Goal: Navigation & Orientation: Find specific page/section

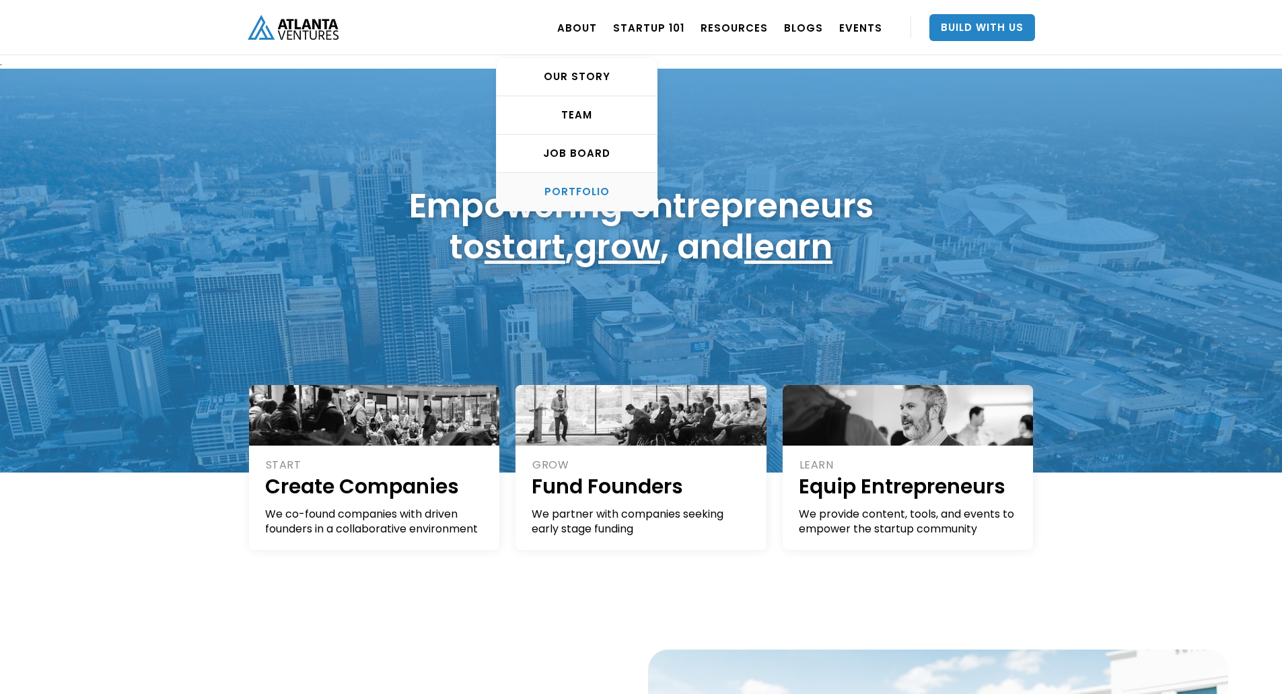
click at [593, 186] on div "PORTFOLIO" at bounding box center [577, 191] width 160 height 13
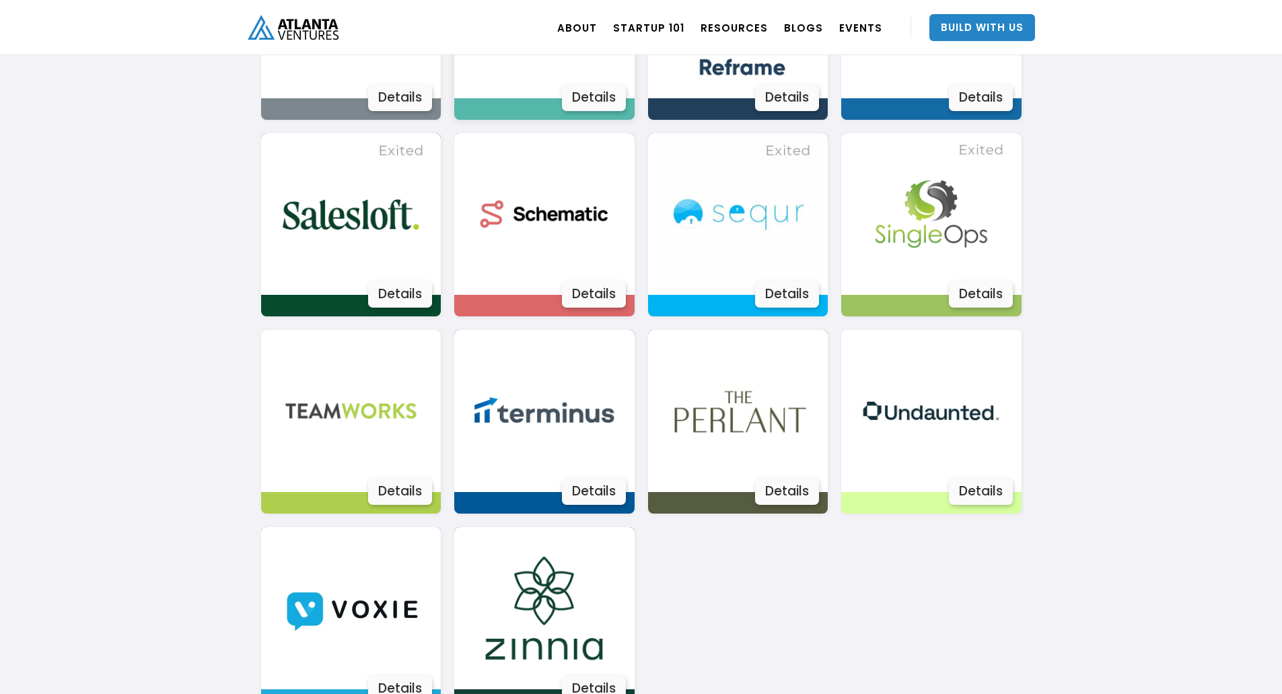
scroll to position [2243, 0]
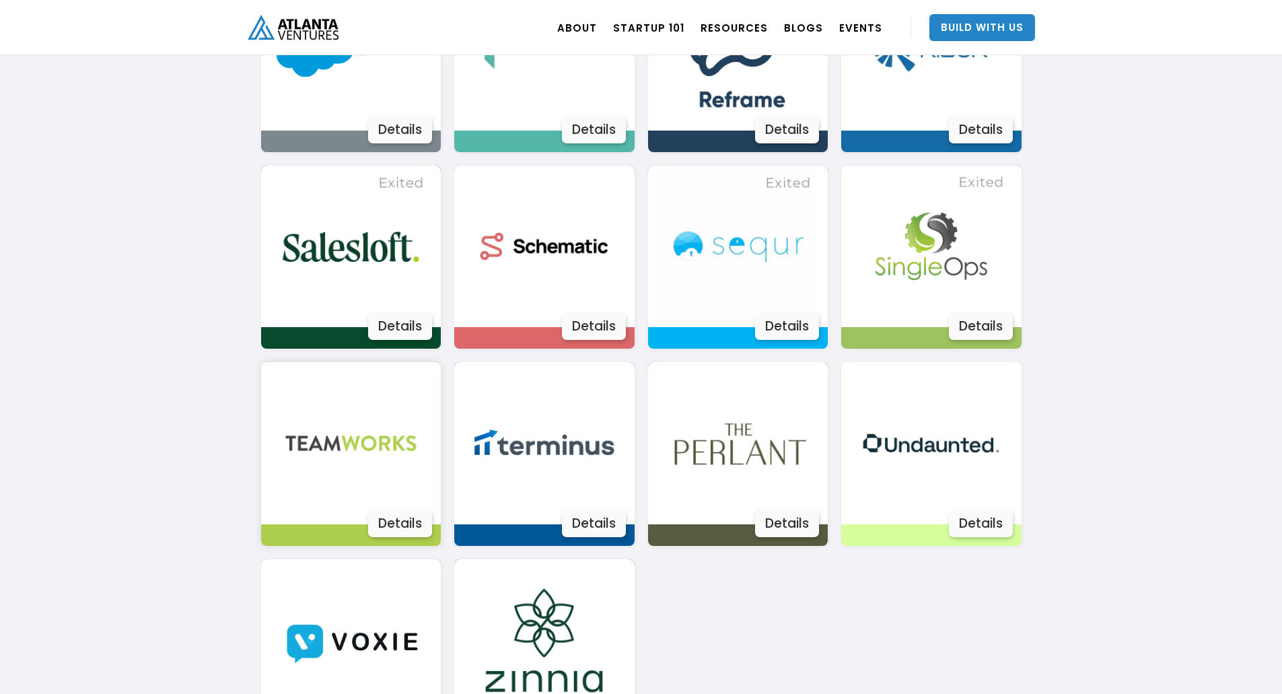
click at [368, 451] on img at bounding box center [351, 443] width 162 height 162
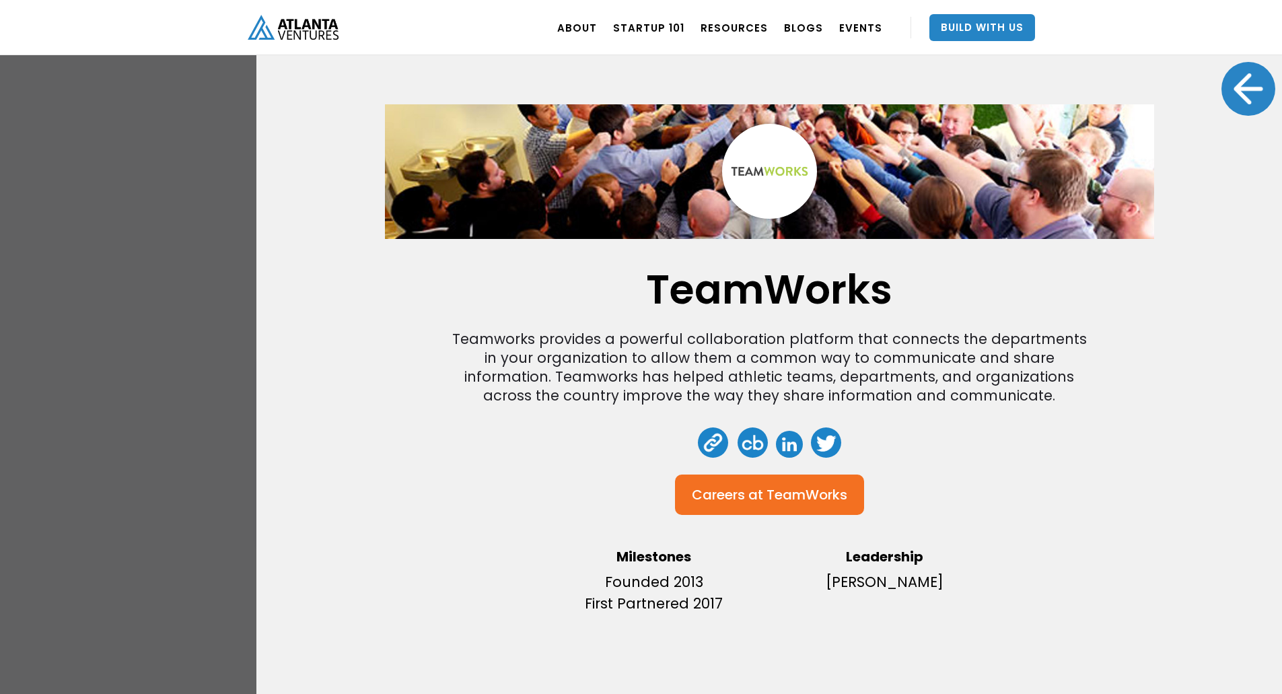
click at [511, 363] on div "Teamworks provides a powerful collaboration platform that connects the departme…" at bounding box center [769, 367] width 646 height 75
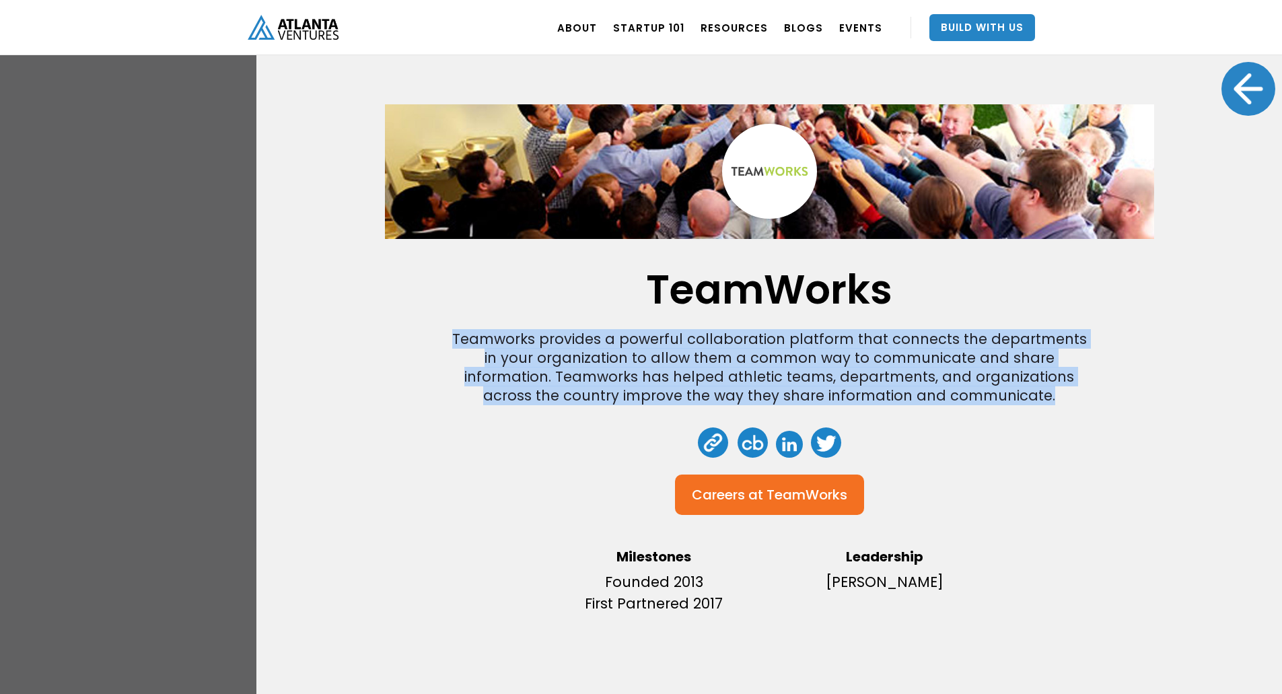
click at [511, 363] on div "Teamworks provides a powerful collaboration platform that connects the departme…" at bounding box center [769, 367] width 646 height 75
click at [519, 364] on div "Teamworks provides a powerful collaboration platform that connects the departme…" at bounding box center [769, 367] width 646 height 75
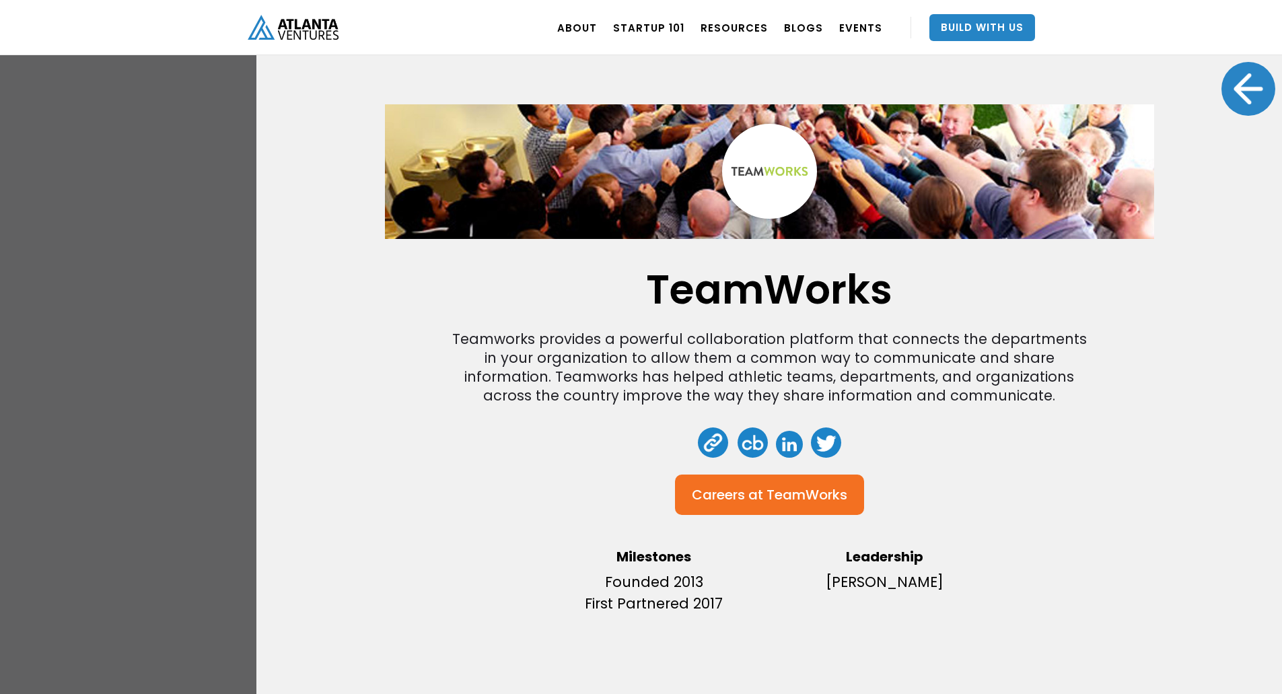
scroll to position [2580, 0]
click at [168, 332] on div "TeamWorks Teamworks provides a powerful collaboration platform that connects th…" at bounding box center [641, 347] width 1282 height 694
click at [1223, 87] on div at bounding box center [1249, 89] width 54 height 54
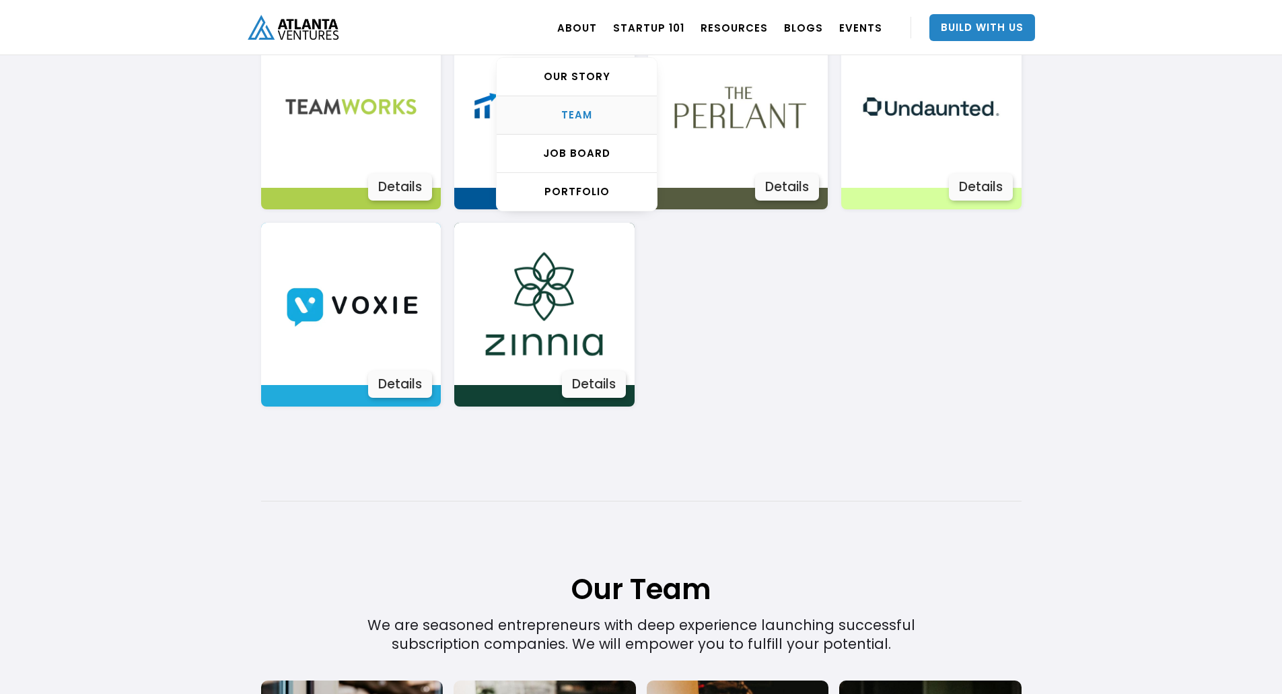
click at [592, 125] on link "TEAM" at bounding box center [577, 115] width 160 height 38
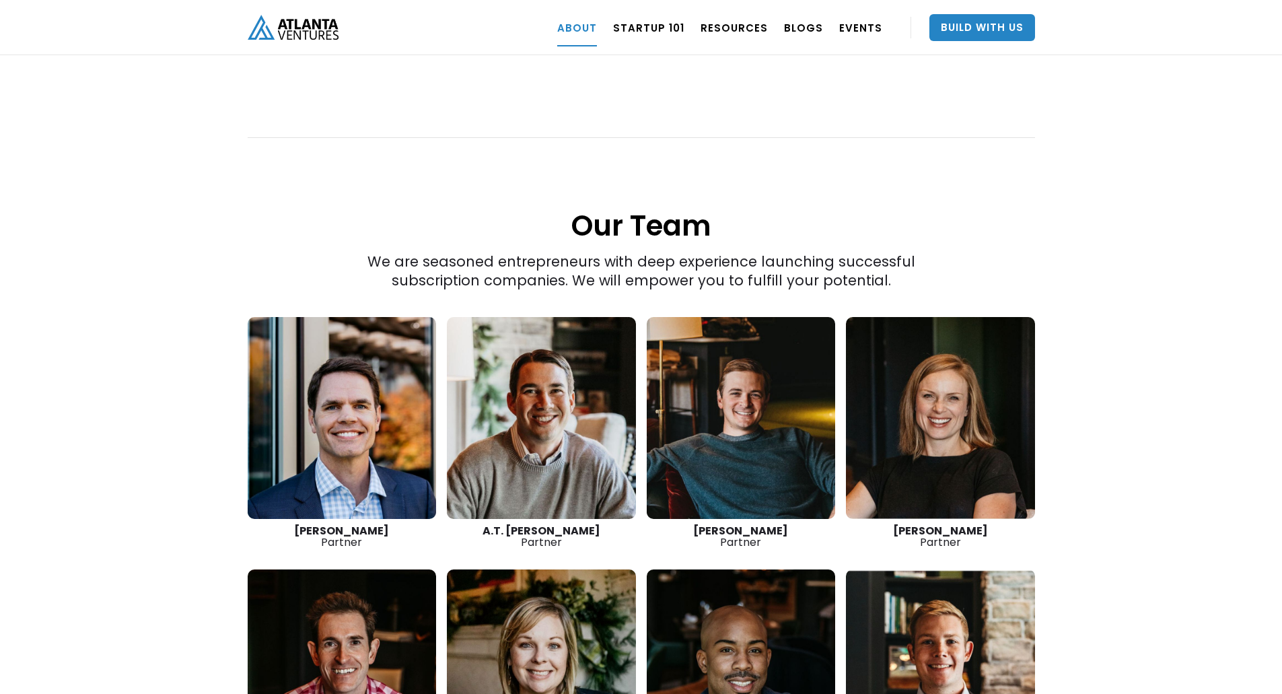
click at [323, 411] on link at bounding box center [342, 418] width 189 height 202
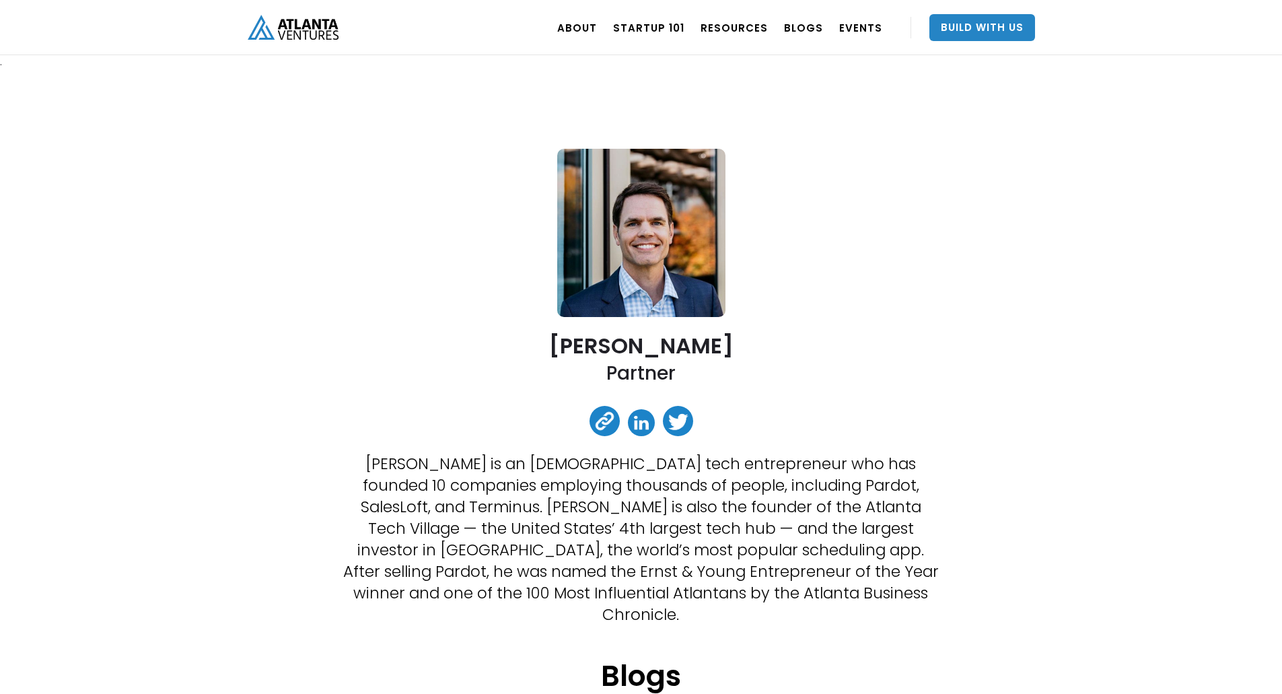
click at [632, 429] on link at bounding box center [641, 422] width 27 height 27
click at [604, 419] on link at bounding box center [605, 421] width 30 height 30
click at [593, 108] on div "TEAM" at bounding box center [577, 114] width 160 height 13
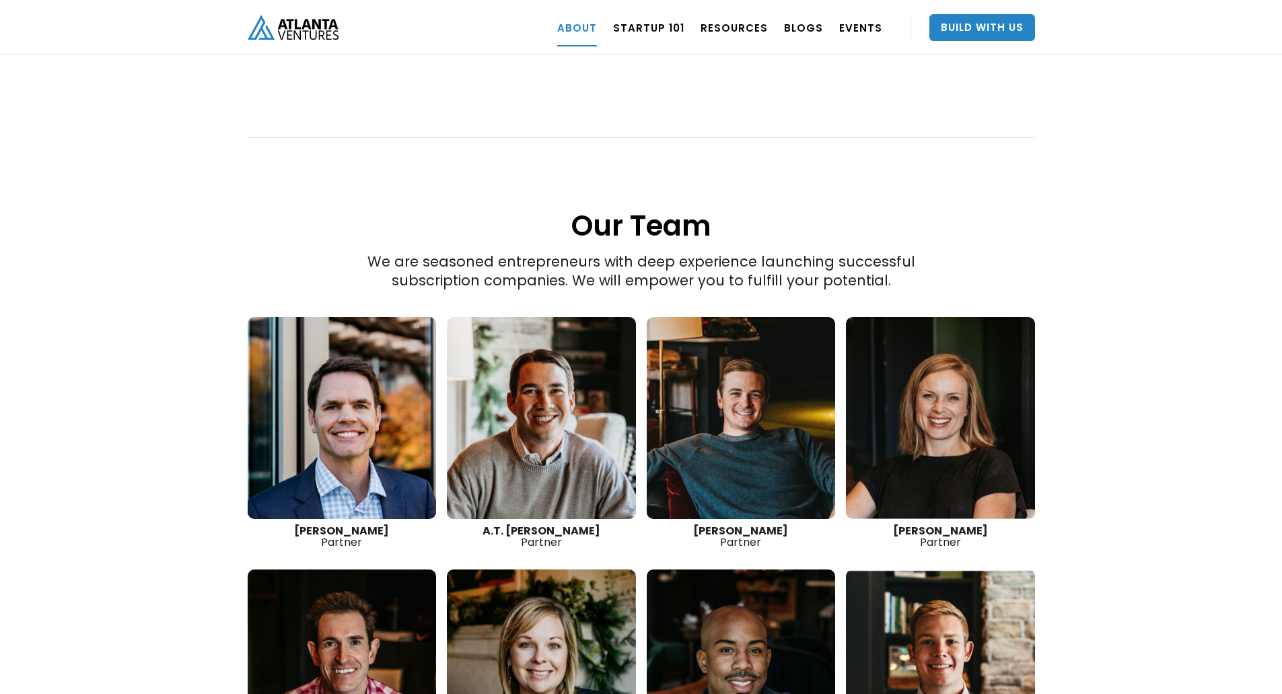
click at [586, 406] on link at bounding box center [541, 418] width 189 height 202
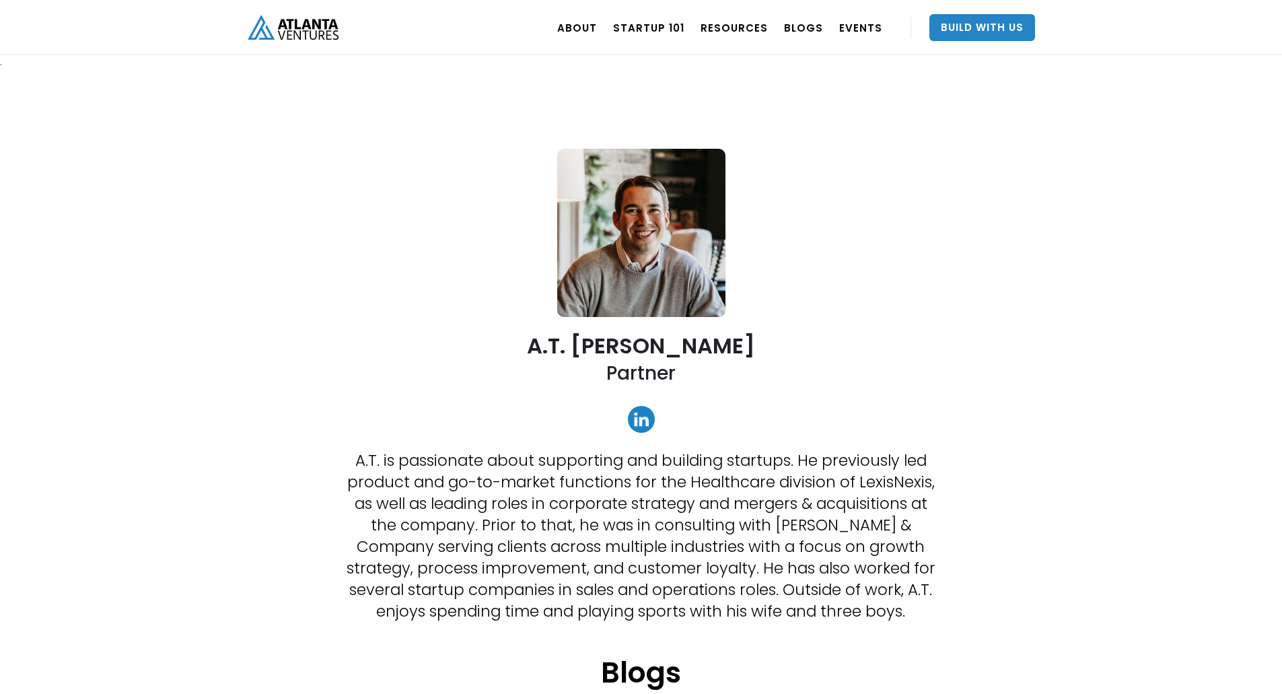
click at [643, 413] on link at bounding box center [641, 419] width 27 height 27
